Goal: Check status: Check status

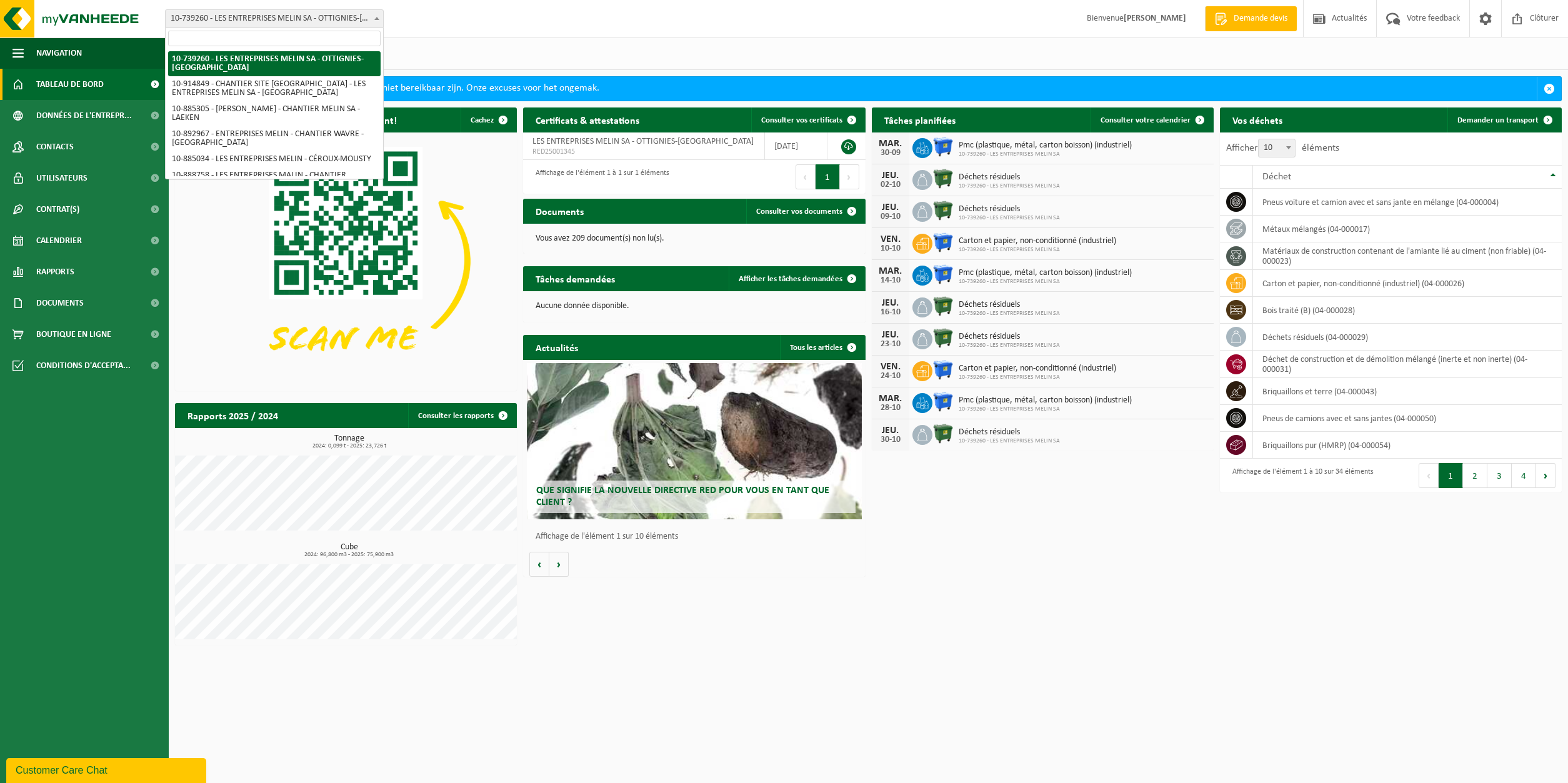
click at [379, 19] on b at bounding box center [377, 18] width 5 height 3
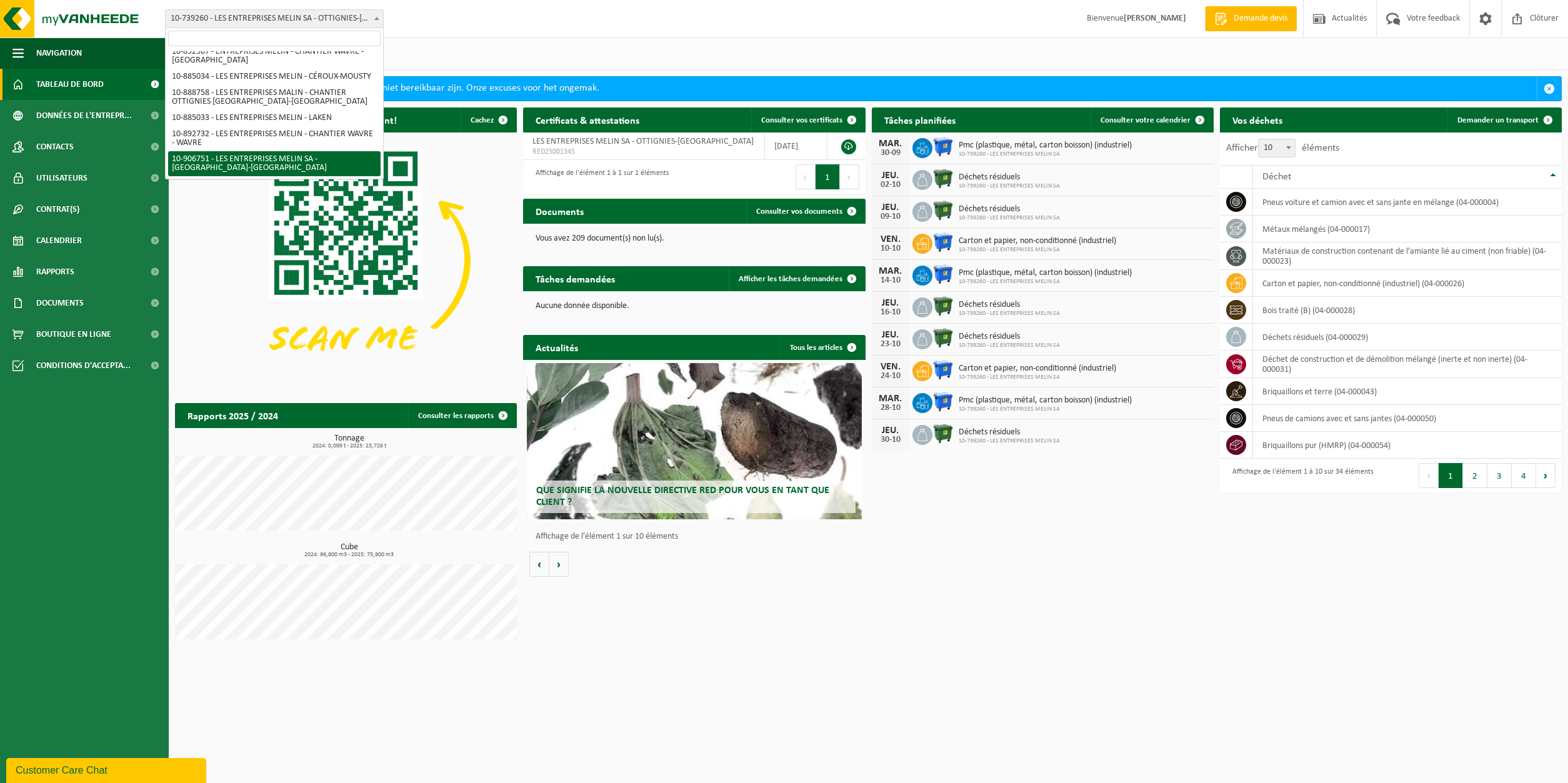
select select "122815"
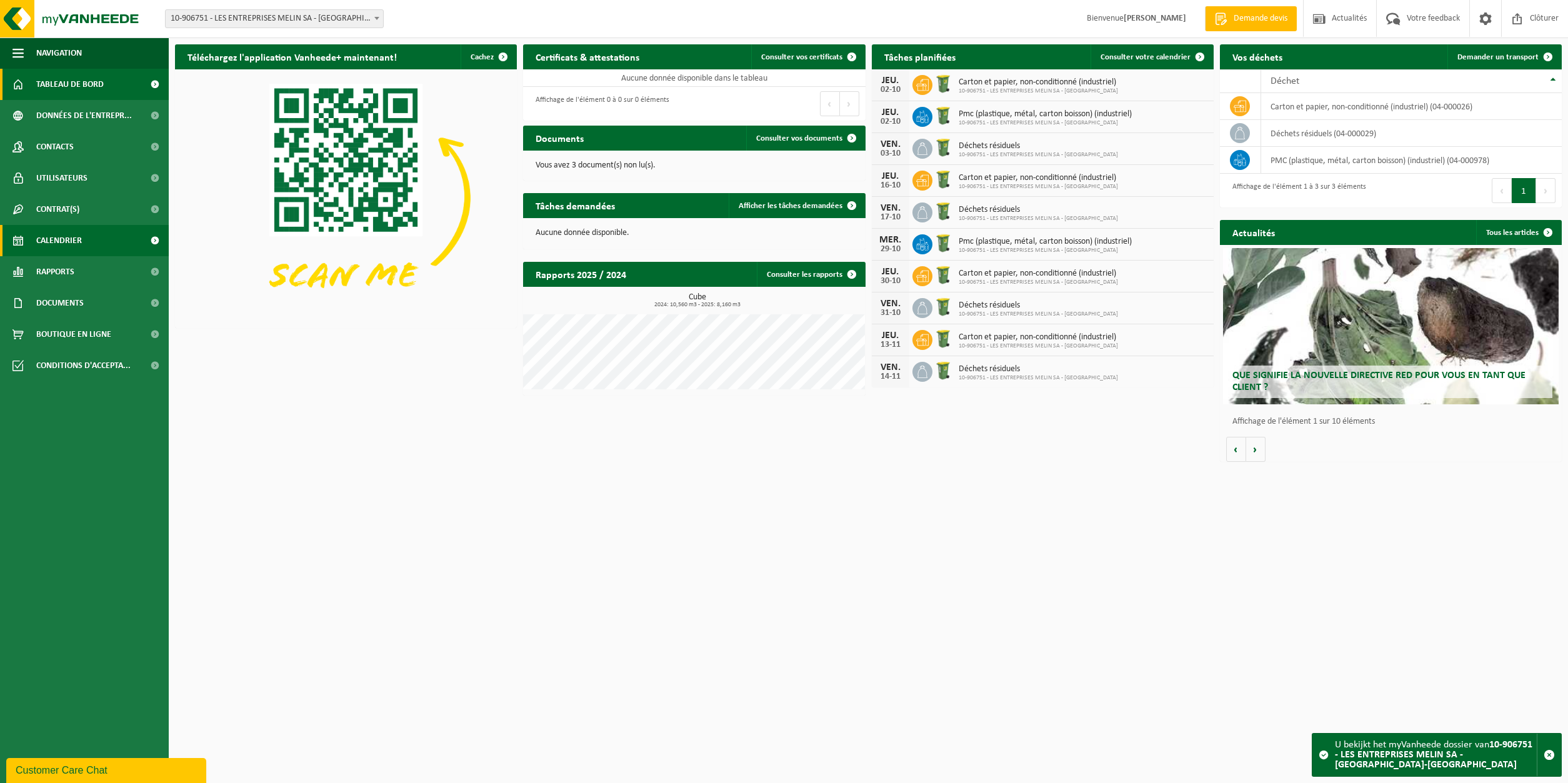
click at [65, 245] on span "Calendrier" at bounding box center [59, 240] width 45 height 31
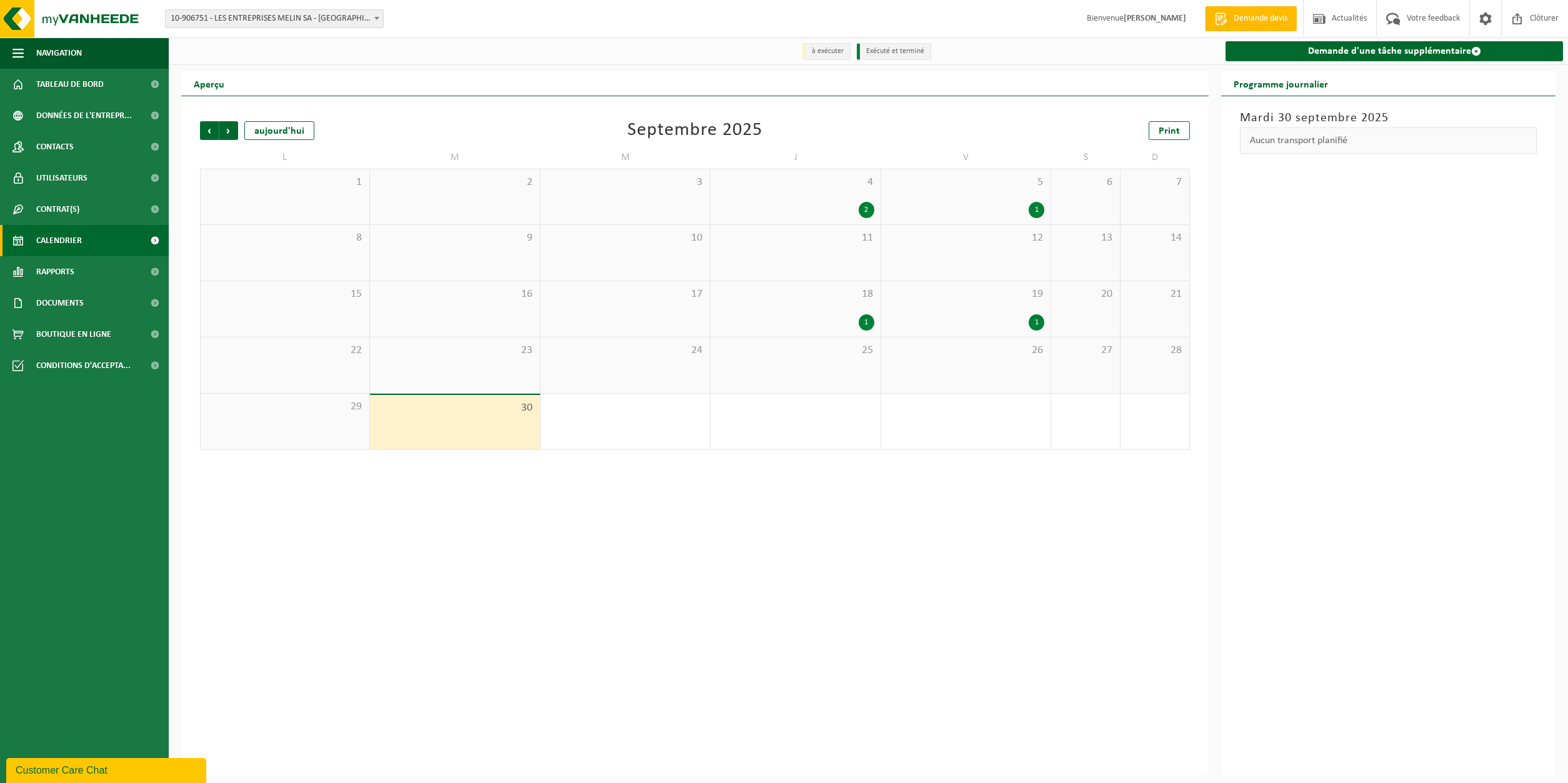
click at [1037, 323] on div "1" at bounding box center [1037, 322] width 16 height 16
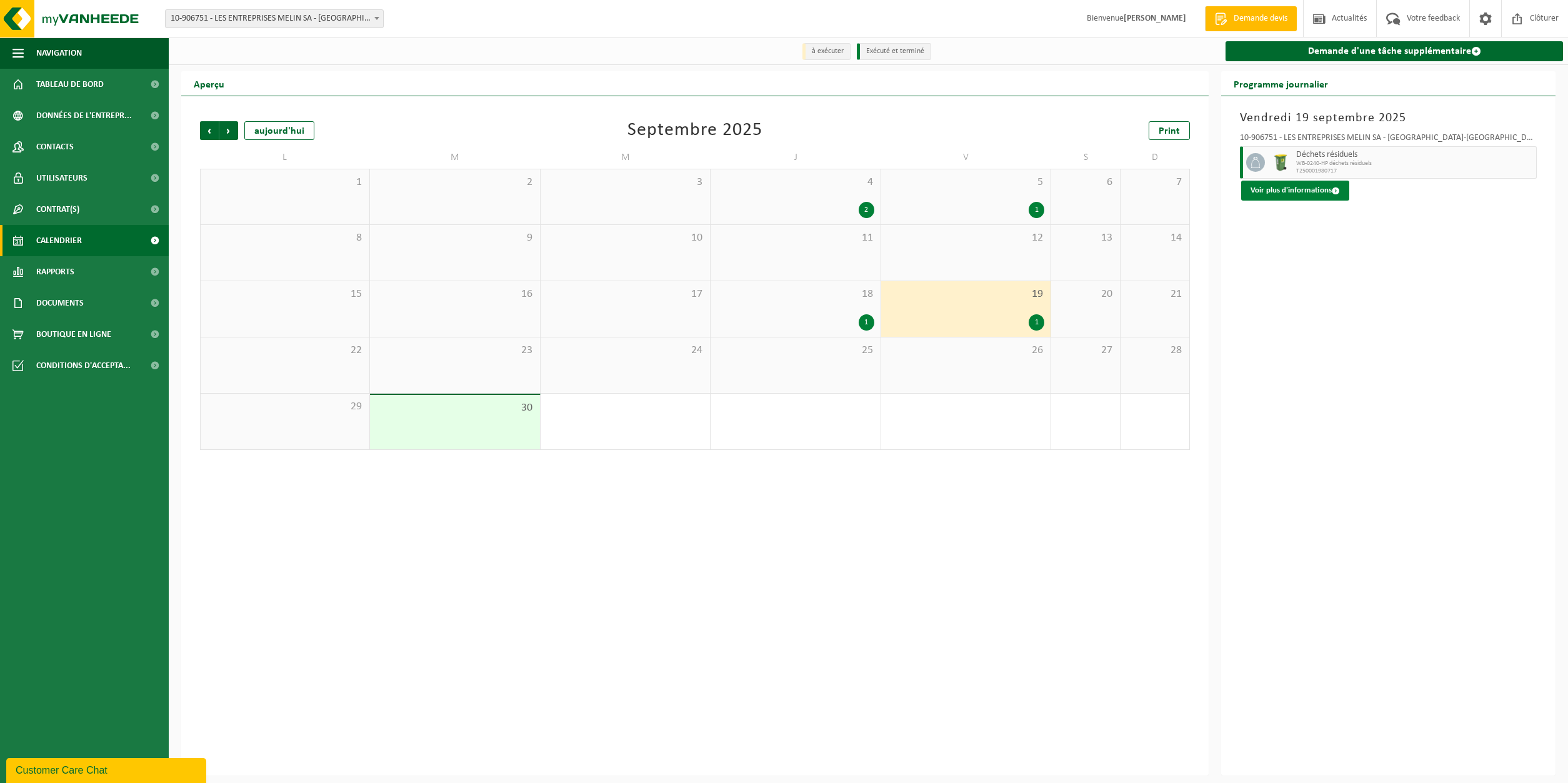
click at [1303, 191] on button "Voir plus d'informations" at bounding box center [1295, 190] width 108 height 20
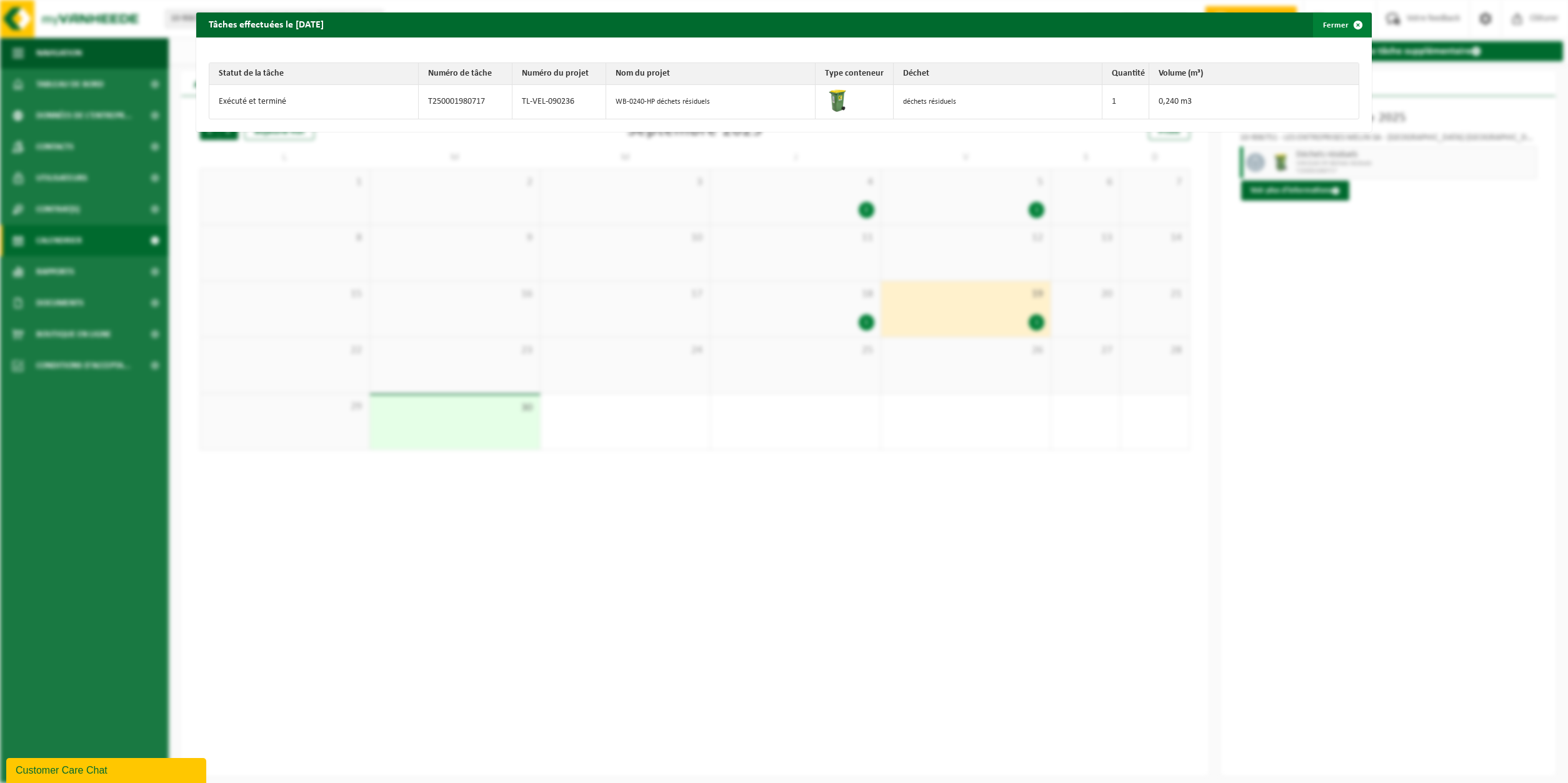
click at [1357, 22] on span "button" at bounding box center [1358, 25] width 25 height 25
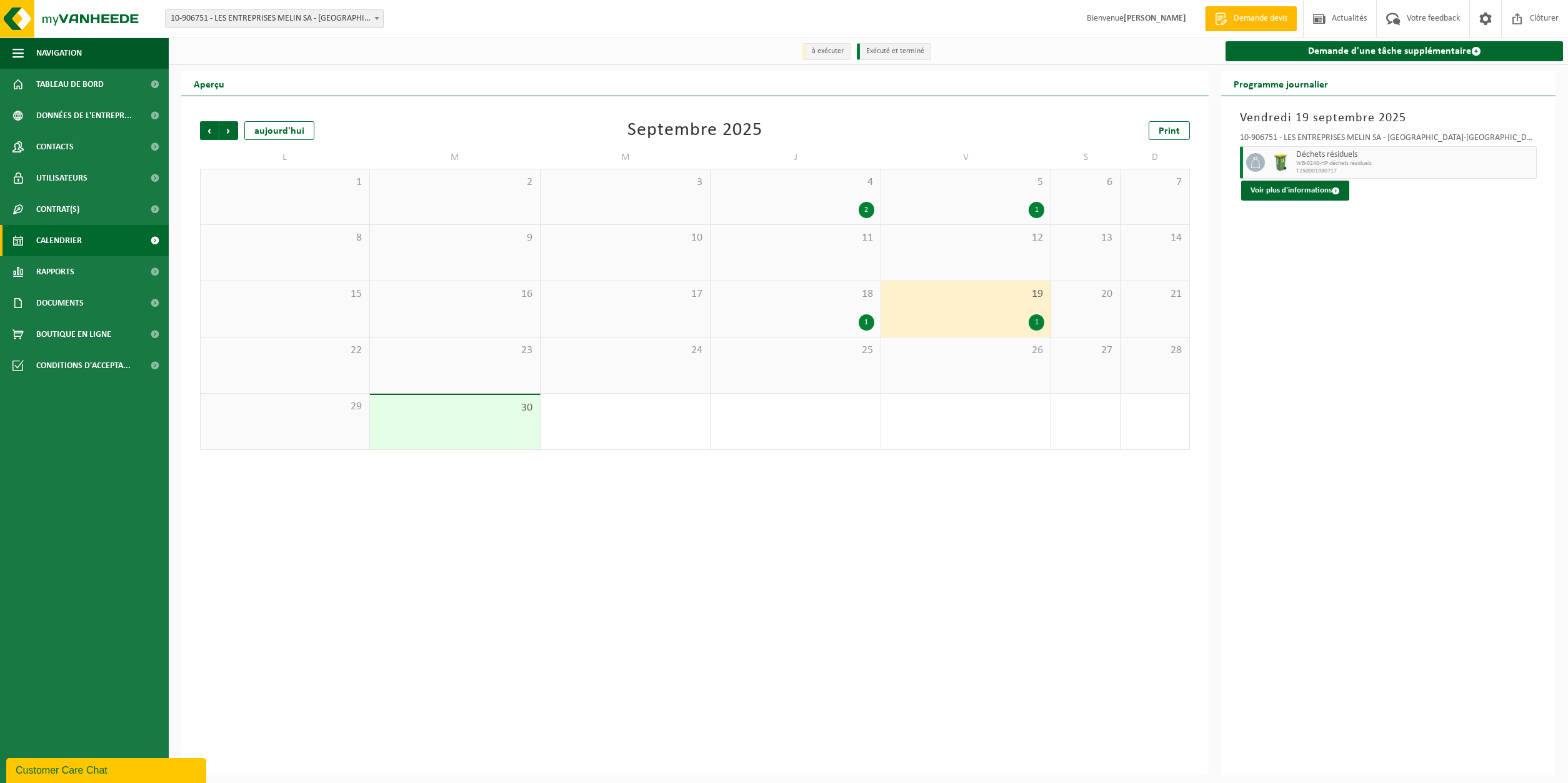
click at [1372, 284] on div "Vendredi 19 septembre 2025 10-906751 - LES ENTREPRISES MELIN SA - CHAUMONT - CH…" at bounding box center [1388, 435] width 334 height 678
click at [233, 134] on span "Suivant" at bounding box center [228, 130] width 18 height 18
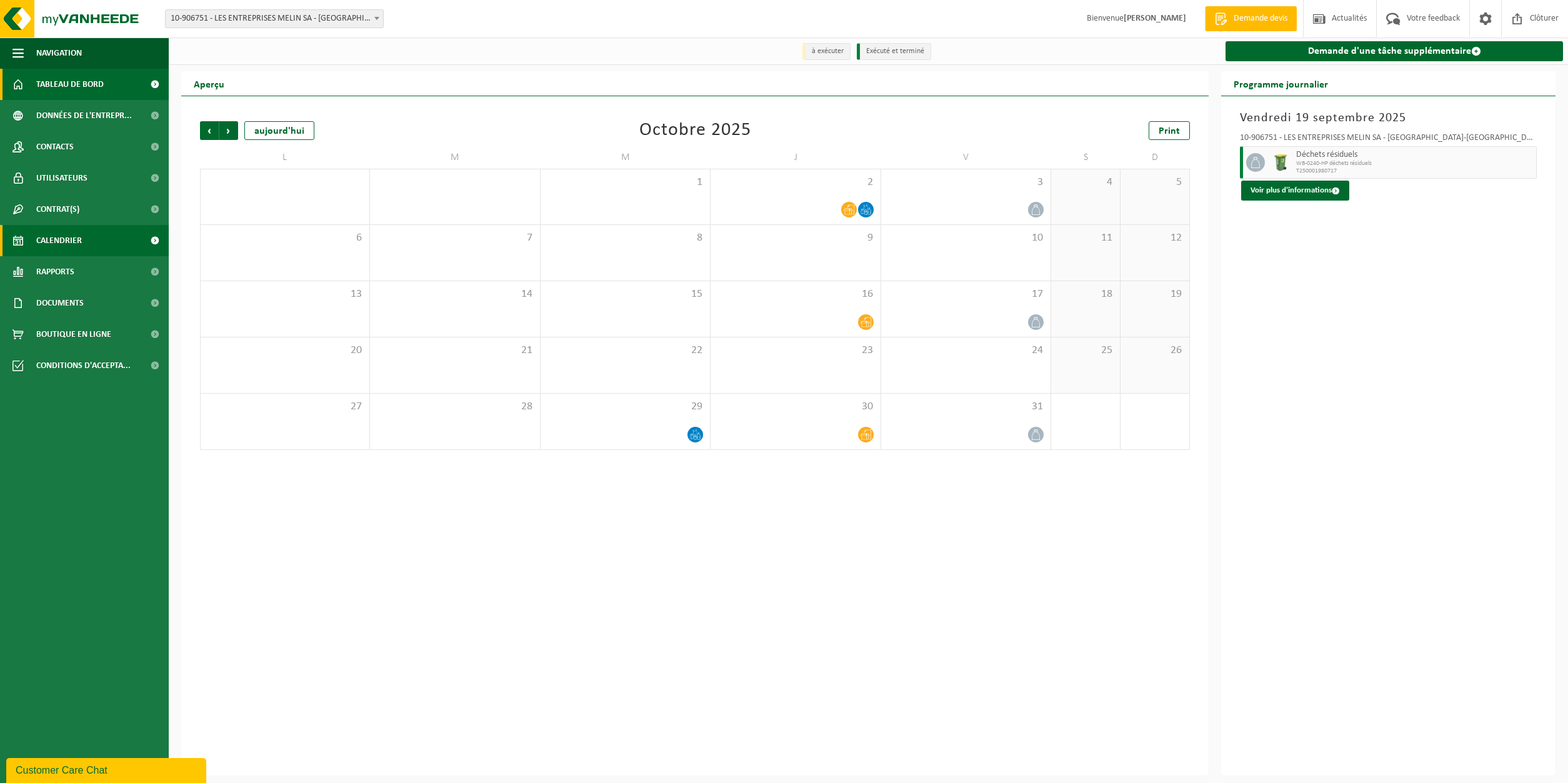
click at [57, 84] on span "Tableau de bord" at bounding box center [70, 84] width 68 height 31
